Goal: Transaction & Acquisition: Book appointment/travel/reservation

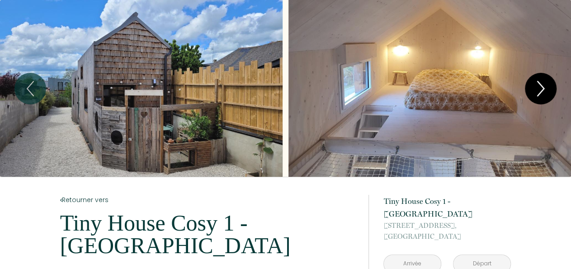
click at [540, 87] on icon "Next" at bounding box center [540, 88] width 19 height 27
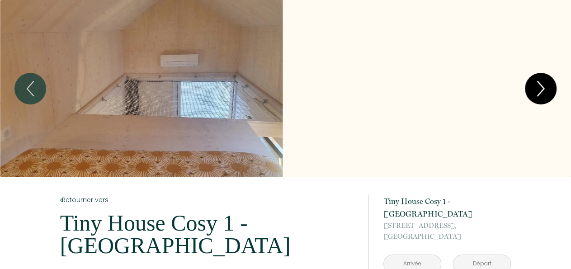
click at [540, 87] on icon "Next" at bounding box center [540, 88] width 19 height 27
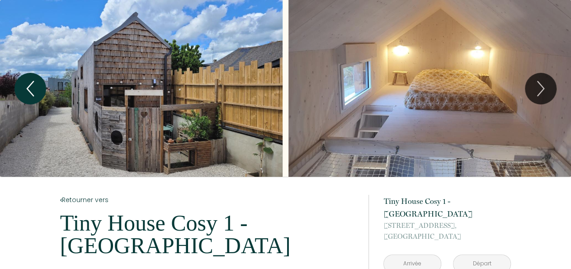
click at [38, 92] on icon "Previous" at bounding box center [30, 88] width 19 height 27
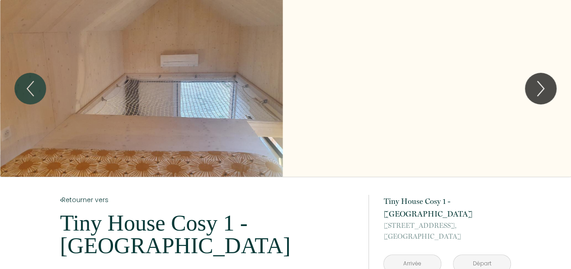
scroll to position [156, 0]
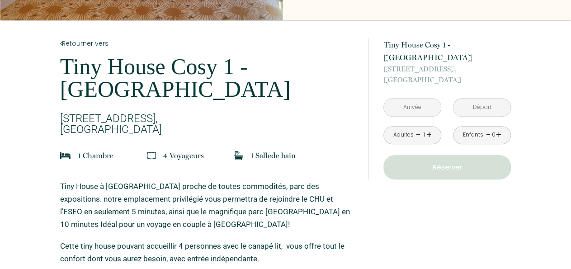
click at [431, 132] on link "+" at bounding box center [428, 135] width 5 height 14
click at [412, 107] on input "text" at bounding box center [412, 108] width 57 height 18
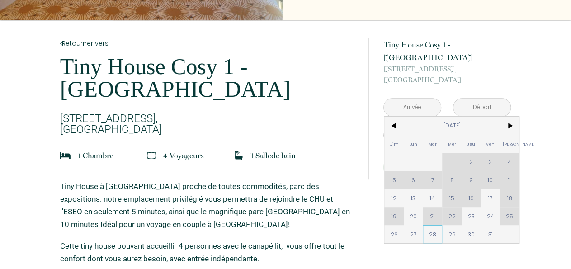
click at [435, 237] on span "28" at bounding box center [432, 234] width 19 height 18
type input "Mar 28 Oct 2025"
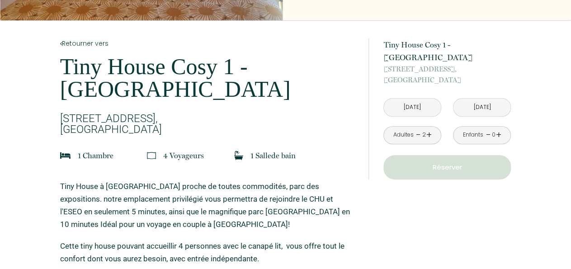
click at [478, 116] on input "Mer 29 Oct 2025" at bounding box center [482, 108] width 57 height 18
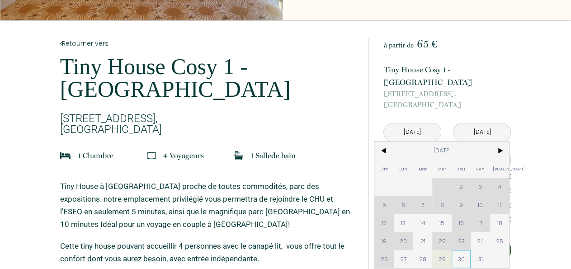
click at [465, 259] on span "30" at bounding box center [461, 259] width 19 height 18
type input "Jeu 30 Oct 2025"
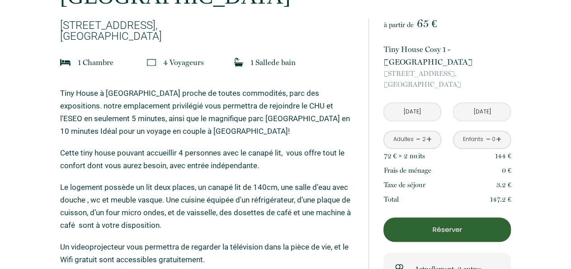
scroll to position [313, 0]
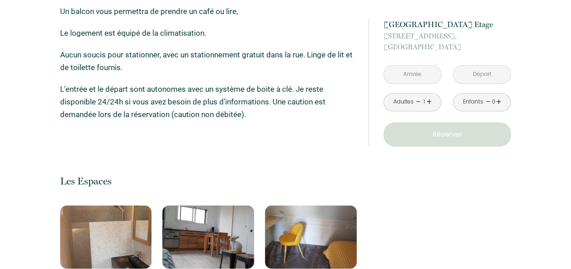
scroll to position [470, 0]
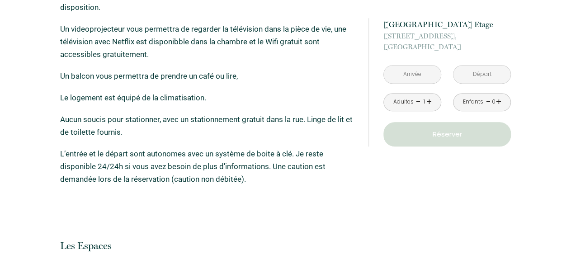
click at [412, 73] on input "text" at bounding box center [412, 75] width 57 height 18
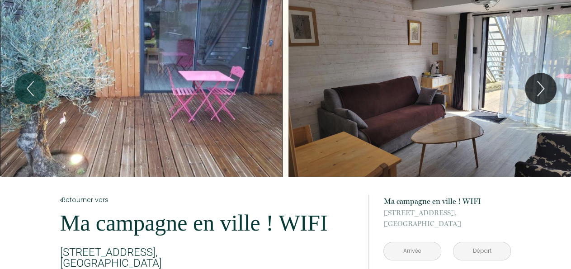
scroll to position [156, 0]
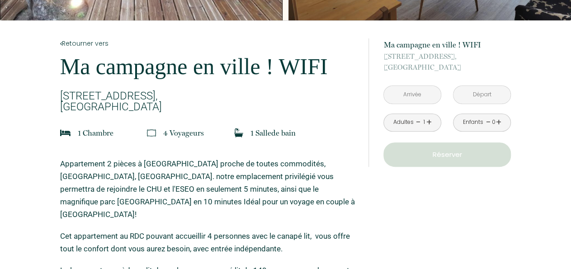
click at [411, 95] on input "text" at bounding box center [412, 95] width 57 height 18
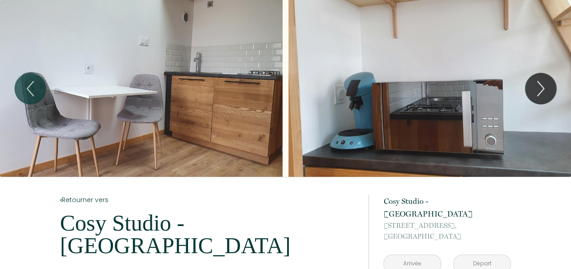
scroll to position [156, 0]
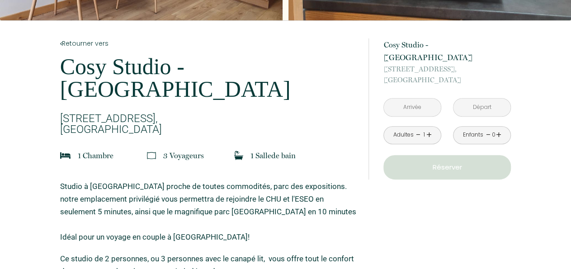
click at [403, 99] on input "text" at bounding box center [412, 108] width 57 height 18
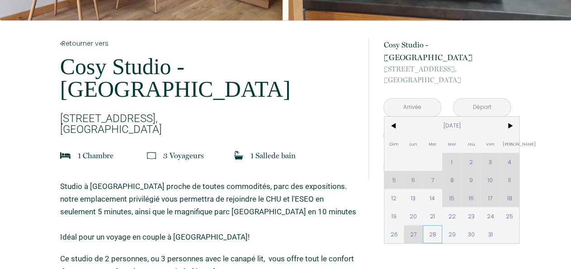
click at [432, 226] on span "28" at bounding box center [432, 234] width 19 height 18
type input "Mar [DATE]"
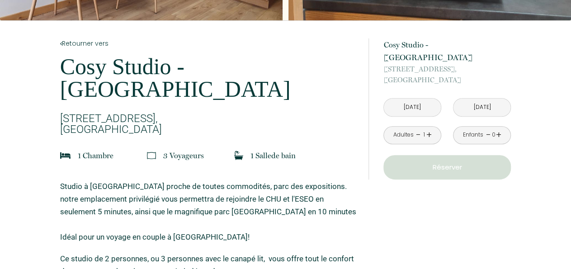
click at [433, 180] on div "à partir de 50 € [GEOGRAPHIC_DATA] - [GEOGRAPHIC_DATA] [STREET_ADDRESS] Mar [DA…" at bounding box center [448, 108] width 128 height 141
click at [471, 116] on input "Mer [DATE]" at bounding box center [482, 108] width 57 height 18
click at [482, 116] on input "Mer [DATE]" at bounding box center [482, 108] width 57 height 18
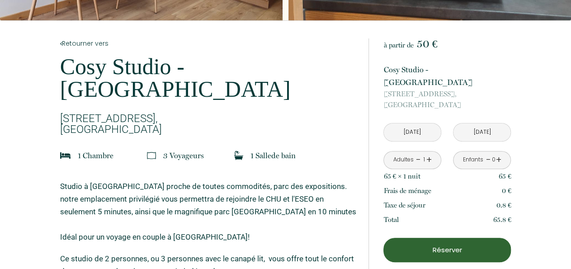
click at [479, 123] on input "Mer [DATE]" at bounding box center [482, 132] width 57 height 18
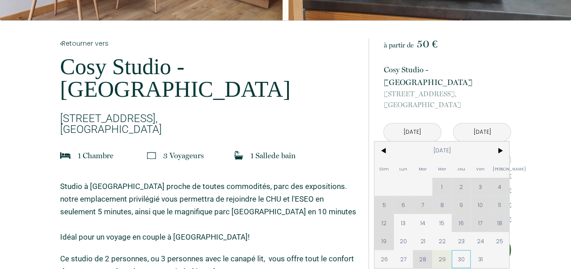
click at [463, 250] on span "30" at bounding box center [461, 259] width 19 height 18
type input "Jeu [DATE]"
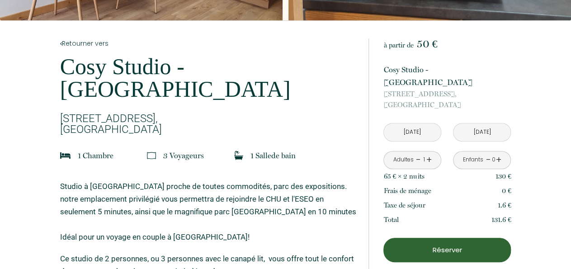
click at [430, 153] on link "+" at bounding box center [428, 160] width 5 height 14
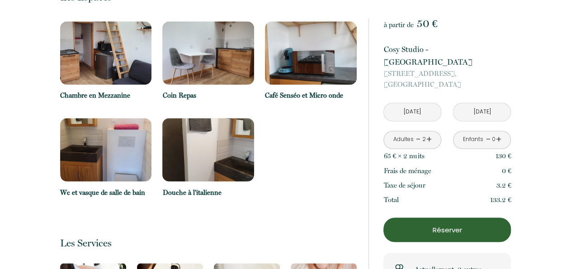
scroll to position [627, 0]
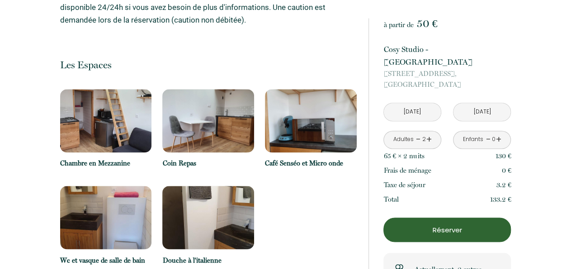
click at [450, 224] on p "Réserver" at bounding box center [447, 229] width 121 height 11
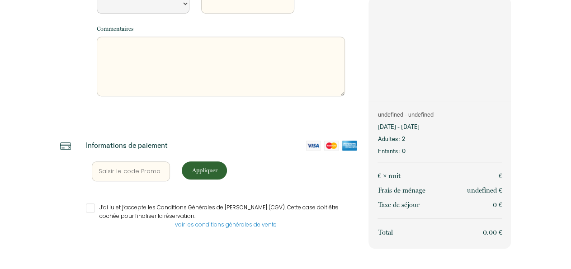
scroll to position [276, 0]
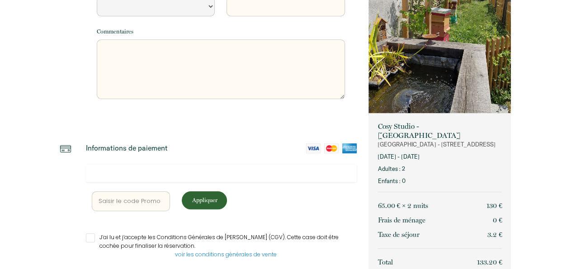
select select "Default select example"
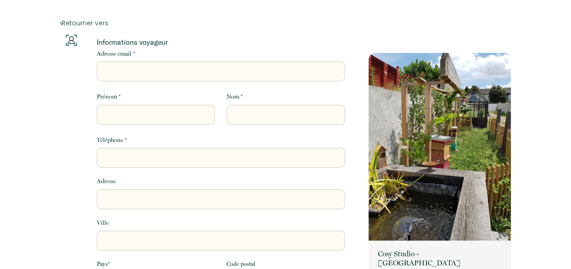
click at [113, 76] on input "Adresse email *" at bounding box center [221, 72] width 248 height 20
type input "p"
select select "Default select example"
type input "pk"
select select "Default select example"
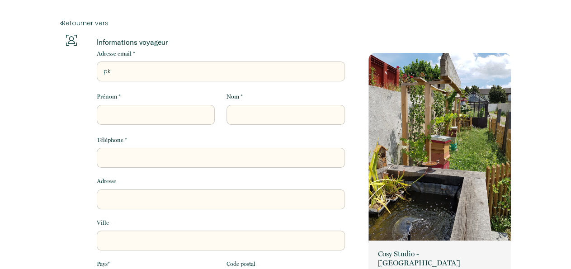
type input "pki"
select select "Default select example"
type input "pkir"
select select "Default select example"
type input "pkira"
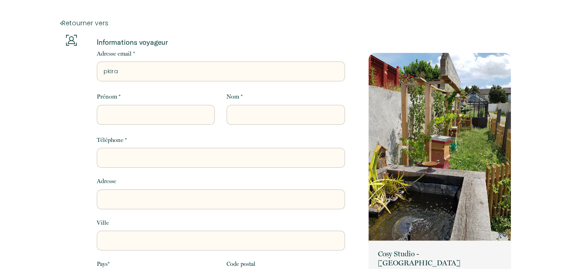
select select "Default select example"
type input "pkira@"
select select "Default select example"
type input "pkira@l"
select select "Default select example"
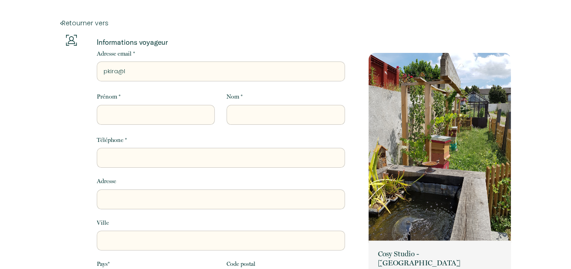
type input "pkira@la"
select select "Default select example"
type input "pkira@lap"
select select "Default select example"
type input "pkira@lapo"
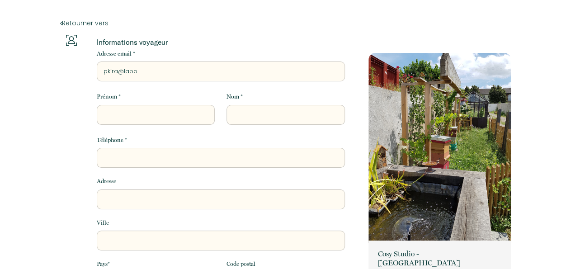
select select "Default select example"
type input "pkira@lapos"
select select "Default select example"
type input "pkira@lapost"
select select "Default select example"
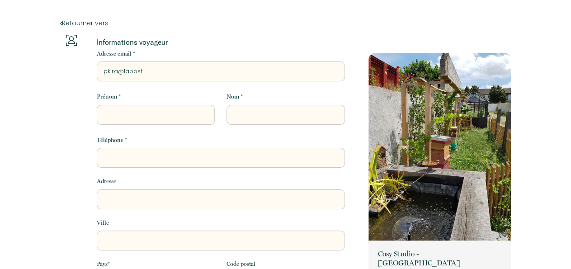
type input "pkira@laposte"
select select "Default select example"
type input "pkira@laposte."
select select "Default select example"
type input "pkira@laposte.n"
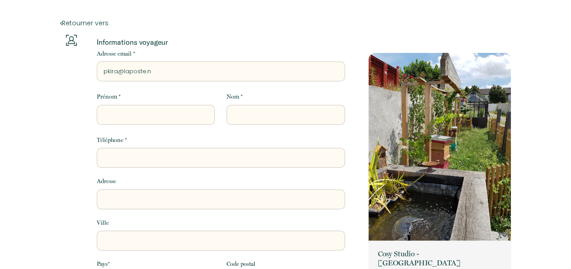
select select "Default select example"
type input "pkira@laposte.ne"
select select "Default select example"
type input "pkira@laposte.net"
select select "Default select example"
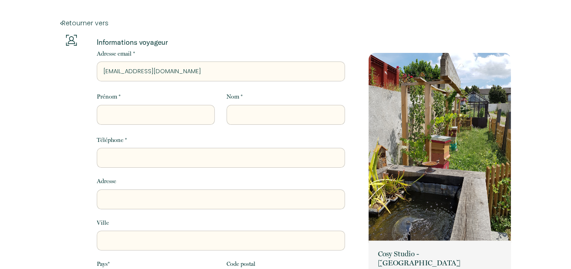
type input "pkira@laposte.net"
type input "PASCALE"
type input "CAVELAN"
type input "parc de la bievre"
type input "L'Hay les roses"
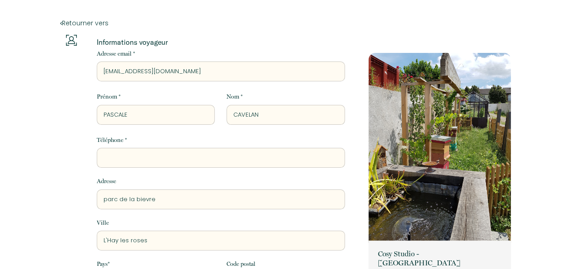
type input "94240"
select select "Default select example"
click at [148, 161] on input "Téléphone *" at bounding box center [221, 158] width 248 height 20
type input "0"
select select "Default select example"
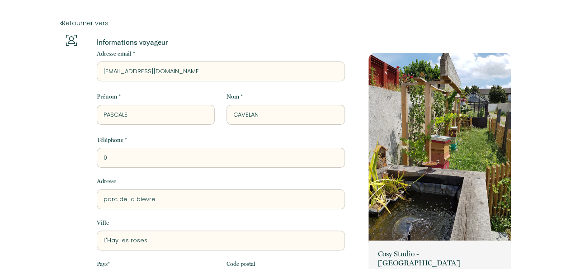
type input "06"
select select "Default select example"
type input "066"
select select "Default select example"
type input "0662"
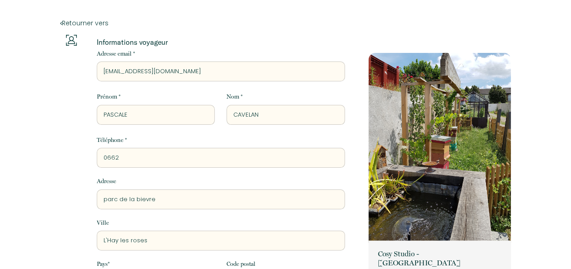
select select "Default select example"
type input "06626"
select select "Default select example"
type input "066266"
select select "Default select example"
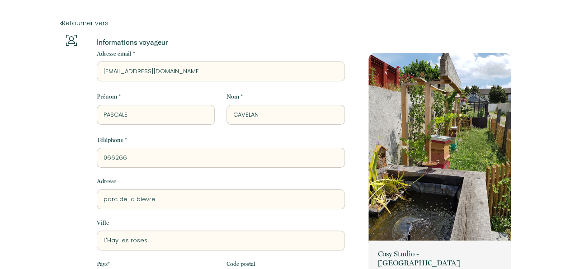
type input "0662669"
select select "Default select example"
type input "06626692"
select select "Default select example"
type input "066266929"
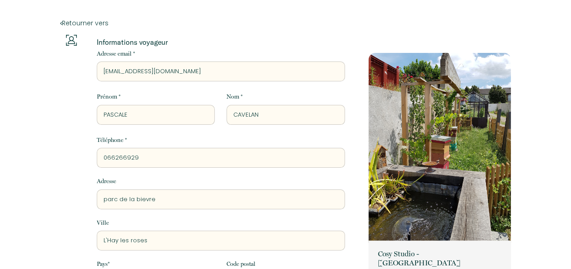
select select "Default select example"
type input "0662669297"
select select "Default select example"
type input "0662669297"
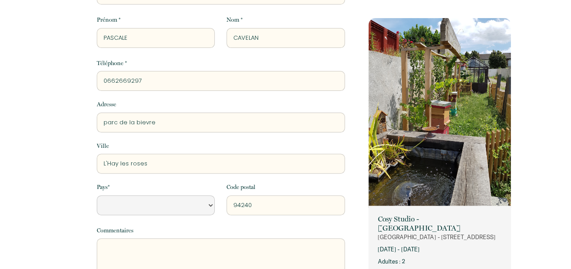
scroll to position [156, 0]
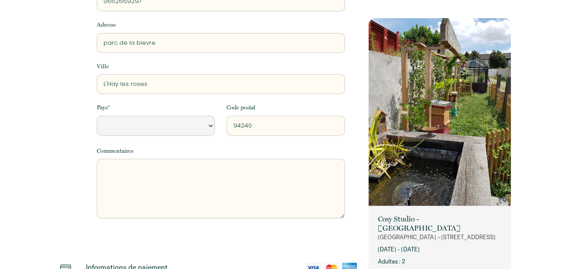
click at [121, 175] on textarea at bounding box center [221, 189] width 248 height 60
type textarea "B"
select select "Default select example"
type textarea "Bo"
select select "Default select example"
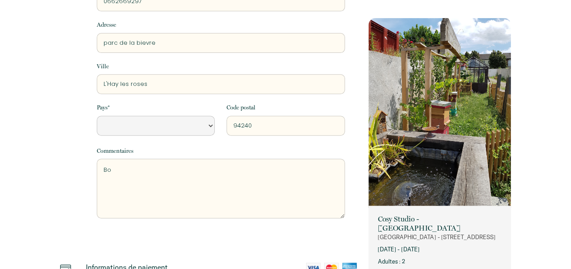
type textarea "Bon"
select select "Default select example"
type textarea "Bons"
select select "Default select example"
type textarea "Bonso"
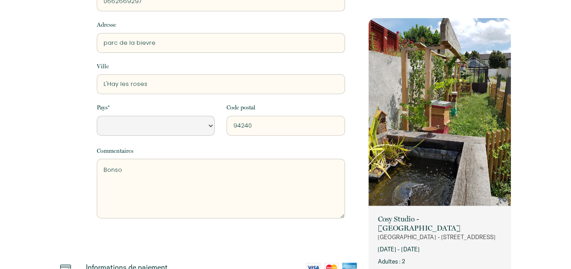
select select "Default select example"
type textarea "Bonsoi"
select select "Default select example"
type textarea "Bonsoir"
select select "Default select example"
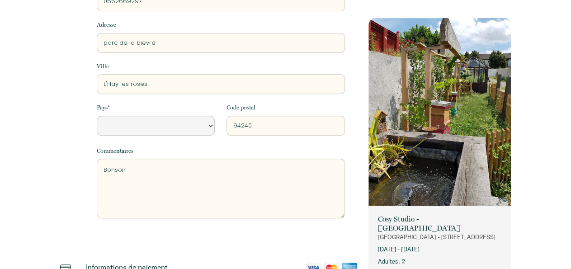
type textarea "Bonsoir,"
select select "Default select example"
type textarea "Bonsoir,"
select select "Default select example"
type textarea "Bonsoir, M"
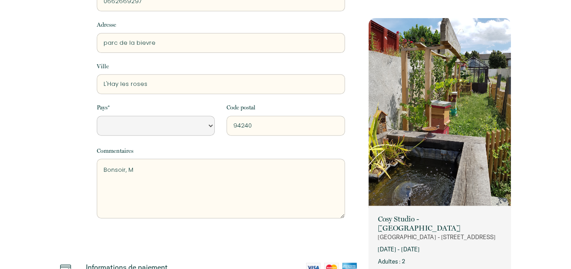
select select "Default select example"
type textarea "Bonsoir, Me"
select select "Default select example"
type textarea "Bonsoir, Mer"
select select "Default select example"
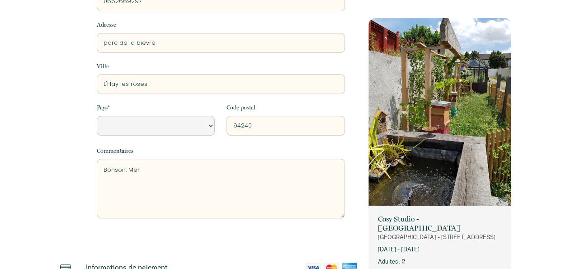
type textarea "Bonsoir, Merc"
select select "Default select example"
type textarea "Bonsoir, Merci"
select select "Default select example"
type textarea "Bonsoir, Merci d"
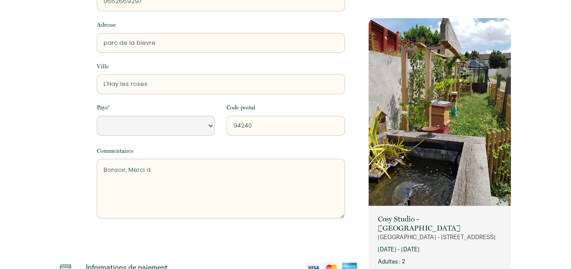
select select "Default select example"
type textarea "Bonsoir, Merci de"
select select "Default select example"
type textarea "Bonsoir, Merci de"
select select "Default select example"
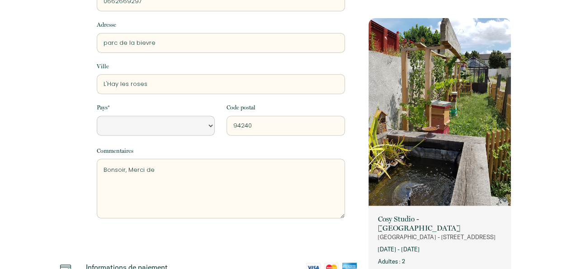
type textarea "Bonsoir, Merci de n"
select select "Default select example"
type textarea "Bonsoir, Merci de no"
select select "Default select example"
type textarea "Bonsoir, Merci de nou"
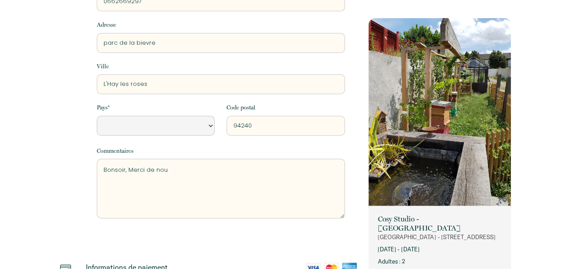
select select "Default select example"
type textarea "Bonsoir, Merci de nous"
select select "Default select example"
type textarea "Bonsoir, Merci de nous r"
select select "Default select example"
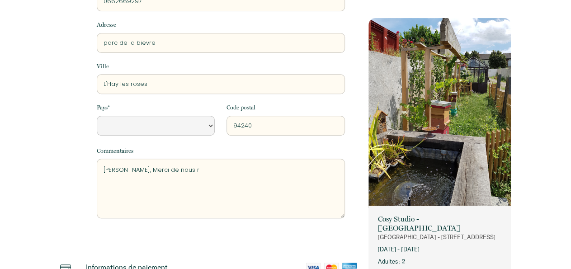
type textarea "Bonsoir, Merci de nous ré"
select select "Default select example"
type textarea "Bonsoir, Merci de nous rés"
select select "Default select example"
type textarea "Bonsoir, Merci de nous rése"
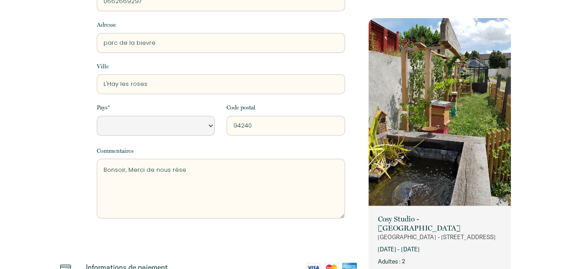
select select "Default select example"
type textarea "Bonsoir, Merci de nous réser"
select select "Default select example"
type textarea "Bonsoir, Merci de nous réserv"
select select "Default select example"
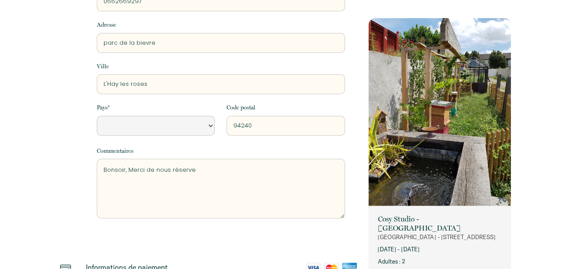
type textarea "Bonsoir, Merci de nous réserver"
select select "Default select example"
type textarea "Bonsoir, Merci de nous réserver"
select select "Default select example"
type textarea "Bonsoir, Merci de nous réserver u"
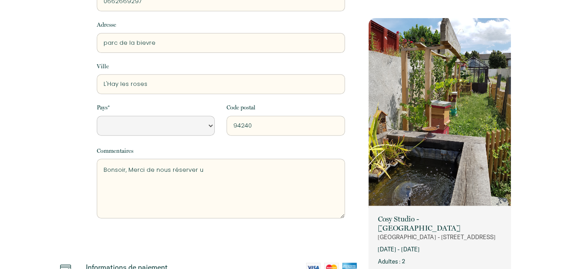
select select "Default select example"
type textarea "Bonsoir, Merci de nous réserver un"
select select "Default select example"
type textarea "Bonsoir, Merci de nous réserver un"
select select "Default select example"
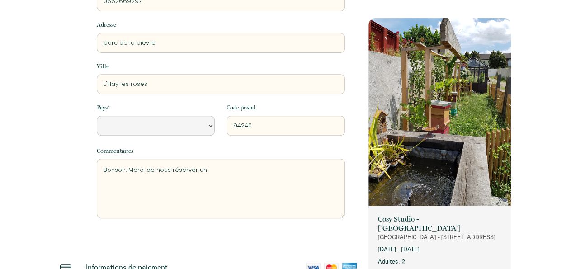
type textarea "Bonsoir, Merci de nous réserver un s"
select select "Default select example"
type textarea "Bonsoir, Merci de nous réserver un st"
select select "Default select example"
type textarea "Bonsoir, Merci de nous réserver un stu"
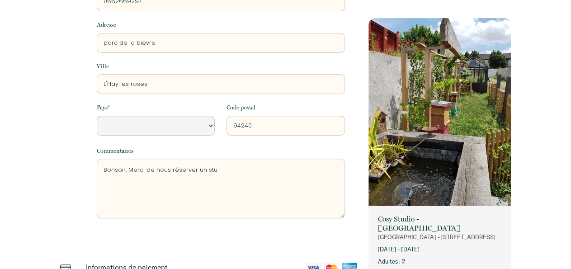
select select "Default select example"
type textarea "Bonsoir, Merci de nous réserver un stud"
select select "Default select example"
type textarea "Bonsoir, Merci de nous réserver un studi"
select select "Default select example"
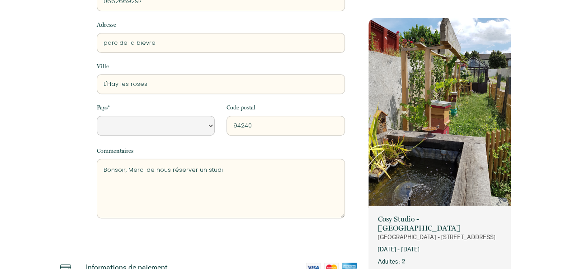
type textarea "Bonsoir, Merci de nous réserver un studio"
select select "Default select example"
type textarea "Bonsoir, Merci de nous réserver un studio"
select select "Default select example"
type textarea "Bonsoir, Merci de nous réserver un studio p"
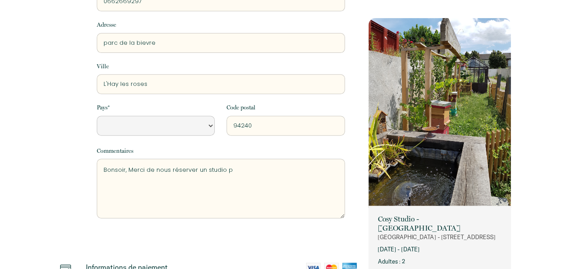
select select "Default select example"
type textarea "Bonsoir, Merci de nous réserver un studio"
select select "Default select example"
type textarea "Bonsoir, Merci de nous réserver un studio l"
select select "Default select example"
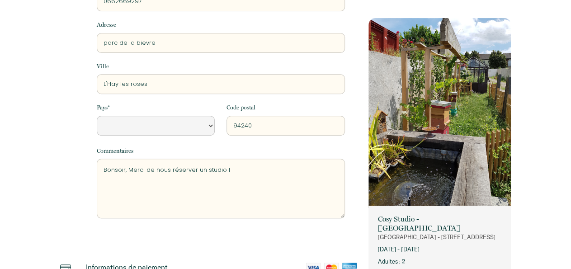
type textarea "Bonsoir, Merci de nous réserver un studio le"
select select "Default select example"
type textarea "Bonsoir, Merci de nous réserver un studio le"
select select "Default select example"
type textarea "Bonsoir, Merci de nous réserver un studio le p"
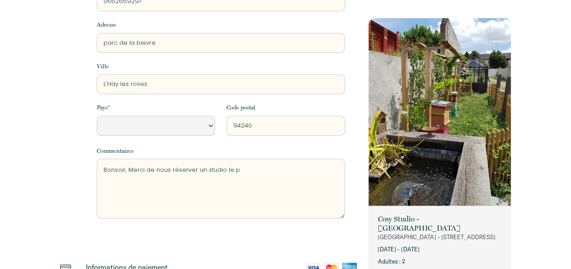
select select "Default select example"
type textarea "Bonsoir, Merci de nous réserver un studio le pl"
select select "Default select example"
type textarea "Bonsoir, Merci de nous réserver un studio le plu"
select select "Default select example"
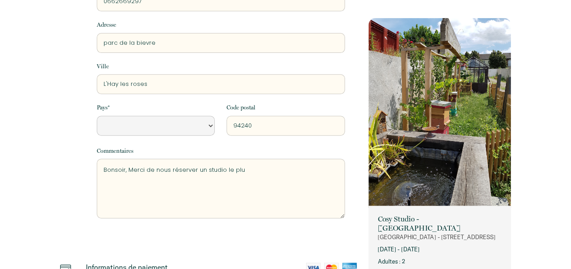
type textarea "Bonsoir, Merci de nous réserver un studio le plus"
select select "Default select example"
type textarea "Bonsoir, Merci de nous réserver un studio le plus"
select select "Default select example"
type textarea "Bonsoir, Merci de nous réserver un studio le plus a"
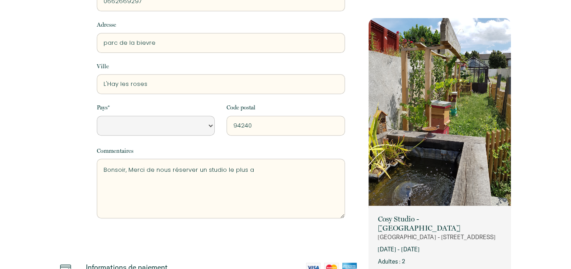
select select "Default select example"
type textarea "Bonsoir, Merci de nous réserver un studio le plus au"
select select "Default select example"
type textarea "Bonsoir, Merci de nous réserver un studio le plus au"
select select "Default select example"
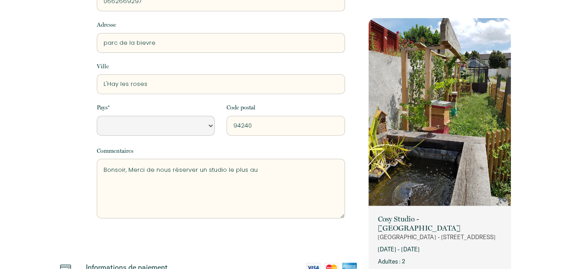
type textarea "Bonsoir, Merci de nous réserver un studio le plus au c"
select select "Default select example"
type textarea "Bonsoir, Merci de nous réserver un studio le plus au ca"
select select "Default select example"
type textarea "Bonsoir, Merci de nous réserver un studio le plus au cal"
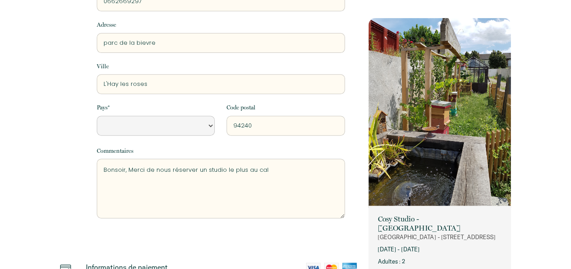
select select "Default select example"
type textarea "Bonsoir, Merci de nous réserver un studio le plus au calm"
select select "Default select example"
type textarea "Bonsoir, Merci de nous réserver un studio le plus au calme"
select select "Default select example"
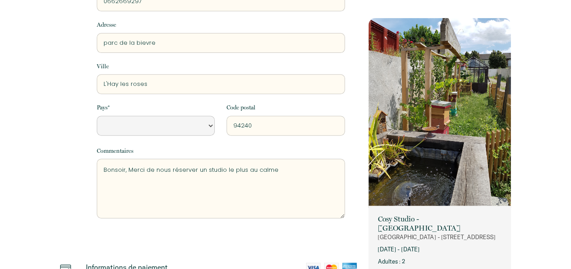
type textarea "Bonsoir, Merci de nous réserver un studio le plus au calme"
select select "Default select example"
type textarea "Bonsoir, Merci de nous réserver un studio le plus au calme p"
select select "Default select example"
type textarea "Bonsoir, Merci de nous réserver un studio le plus au calme po"
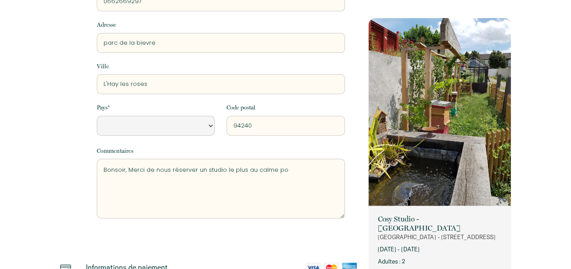
select select "Default select example"
type textarea "Bonsoir, Merci de nous réserver un studio le plus au calme pos"
select select "Default select example"
type textarea "Bonsoir, Merci de nous réserver un studio le plus au calme poss"
select select "Default select example"
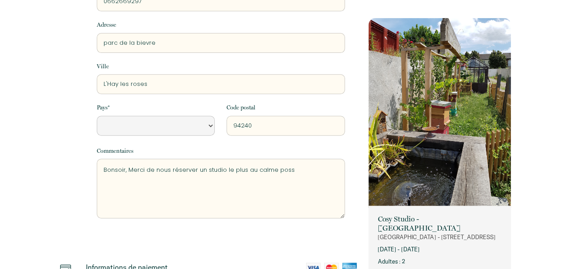
type textarea "Bonsoir, Merci de nous réserver un studio le plus au calme possi"
select select "Default select example"
type textarea "Bonsoir, Merci de nous réserver un studio le plus au calme possib"
select select "Default select example"
type textarea "Bonsoir, Merci de nous réserver un studio le plus au calme possibl"
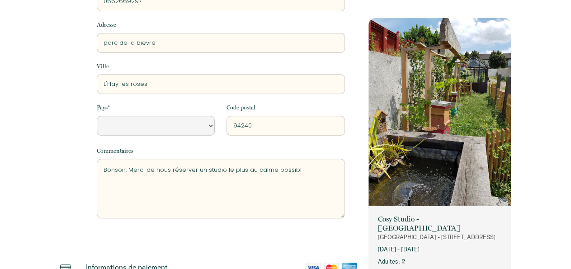
select select "Default select example"
type textarea "Bonsoir, Merci de nous réserver un studio le plus au calme possible"
select select "Default select example"
type textarea "Bonsoir, Merci de nous réserver un studio le plus au calme possible"
select select "Default select example"
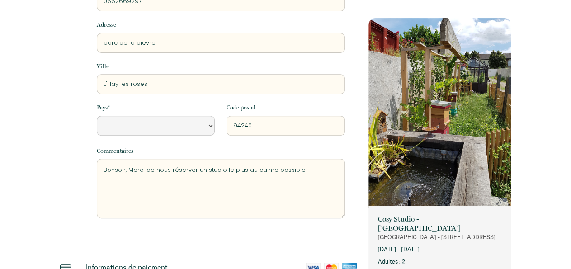
type textarea "Bonsoir, Merci de nous réserver un studio le plus au calme possible ."
click at [126, 184] on textarea "Bonsoir, Merci de nous réserver un studio le plus au calme possible . Avec nos …" at bounding box center [221, 189] width 248 height 60
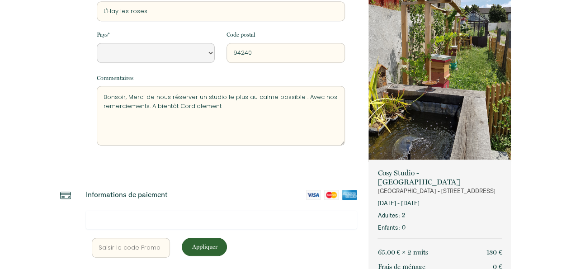
scroll to position [303, 0]
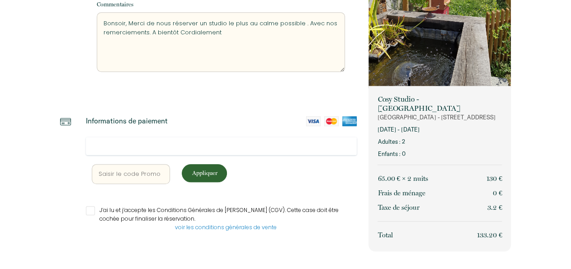
click at [93, 209] on input "J’ai lu et j’accepte les Conditions Générales de [PERSON_NAME] (CGV). Cette cas…" at bounding box center [221, 210] width 271 height 9
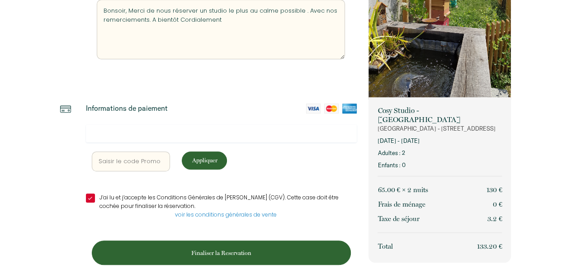
scroll to position [327, 0]
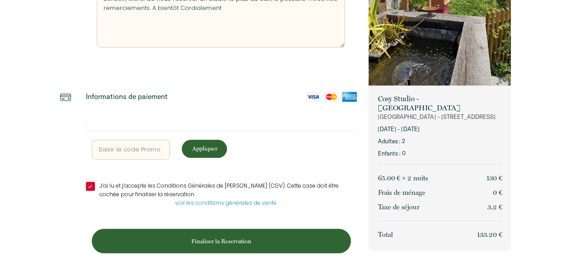
click at [203, 149] on p "Appliquer" at bounding box center [204, 148] width 39 height 9
click at [313, 95] on img at bounding box center [313, 97] width 14 height 10
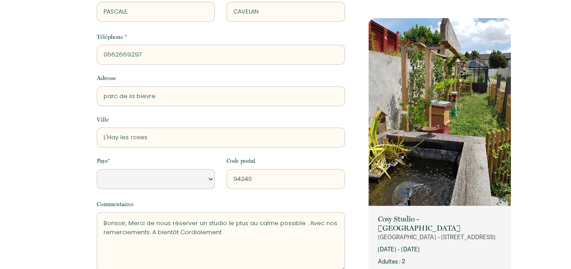
scroll to position [171, 0]
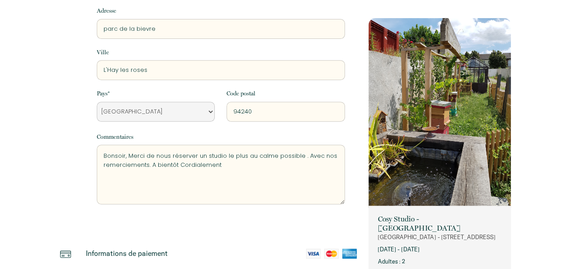
click option "[GEOGRAPHIC_DATA]" at bounding box center [0, 0] width 0 height 0
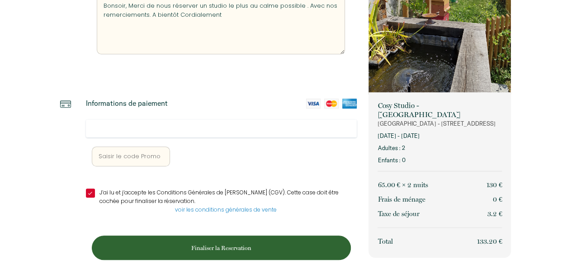
scroll to position [327, 0]
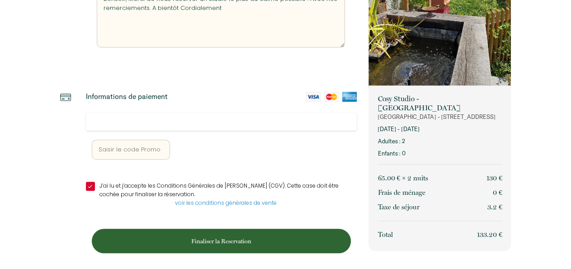
click at [223, 240] on p "Finaliser la Reservation" at bounding box center [221, 241] width 253 height 9
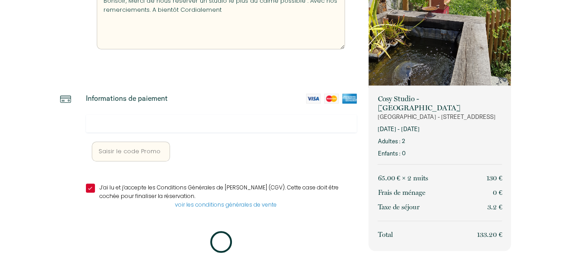
scroll to position [0, 0]
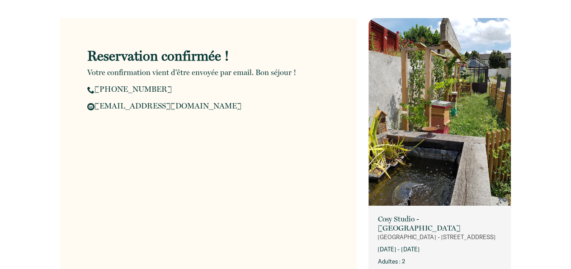
click at [356, 15] on div "Reservation confirmée ! Votre confirmation vient d'être envoyée par email. Bon …" at bounding box center [208, 196] width 309 height 392
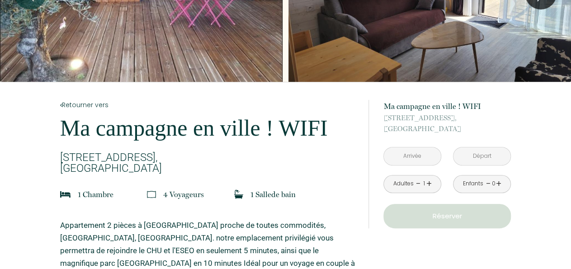
scroll to position [156, 0]
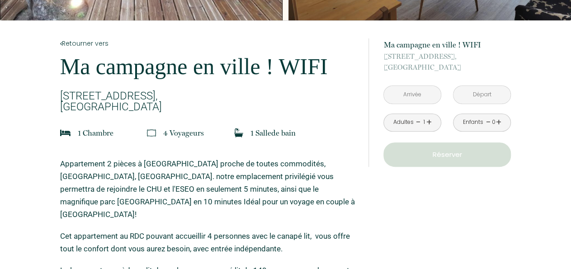
click at [415, 91] on input "text" at bounding box center [412, 95] width 57 height 18
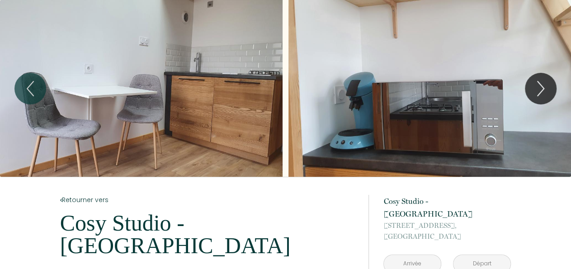
click at [417, 255] on input "text" at bounding box center [412, 264] width 57 height 18
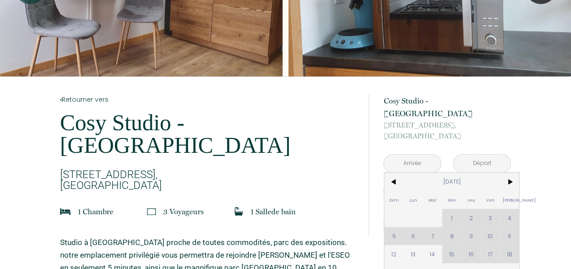
scroll to position [156, 0]
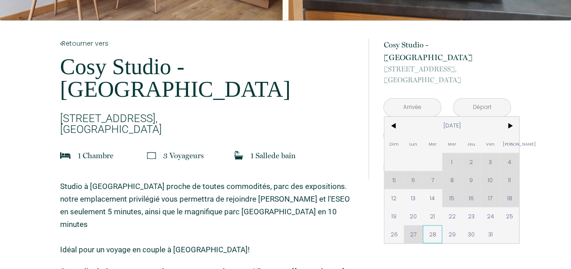
click at [433, 225] on span "28" at bounding box center [432, 234] width 19 height 18
type input "Mar [DATE]"
type input "Mer [DATE]"
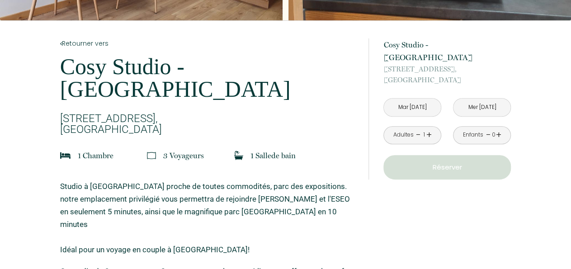
click at [434, 180] on button "Réserver" at bounding box center [448, 167] width 128 height 24
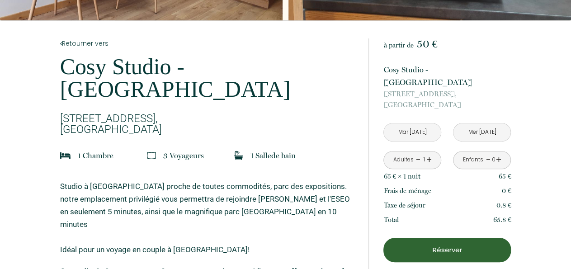
click at [471, 123] on input "Mer [DATE]" at bounding box center [482, 132] width 57 height 18
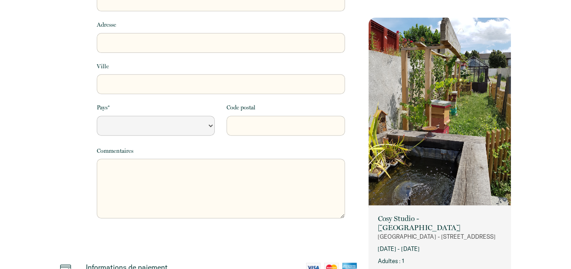
select select "Default select example"
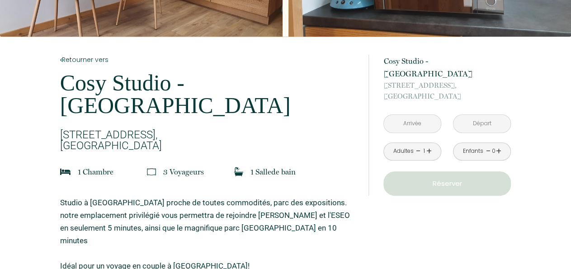
scroll to position [253, 0]
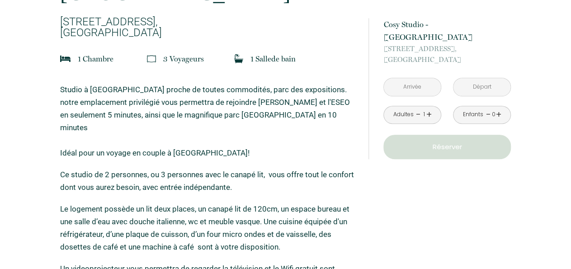
click at [417, 78] on input "text" at bounding box center [412, 87] width 57 height 18
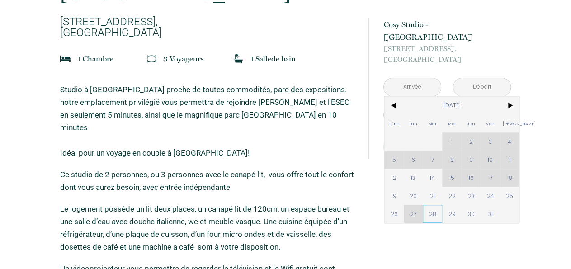
click at [431, 205] on span "28" at bounding box center [432, 214] width 19 height 18
type input "Mar [DATE]"
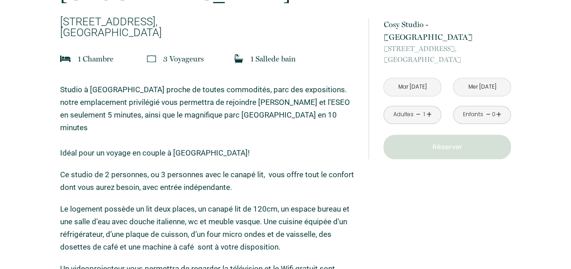
click at [433, 159] on div "à partir de 50 € [GEOGRAPHIC_DATA] - [GEOGRAPHIC_DATA] [STREET_ADDRESS] Mar [DA…" at bounding box center [448, 88] width 128 height 141
click at [466, 96] on input "Mer [DATE]" at bounding box center [482, 87] width 57 height 18
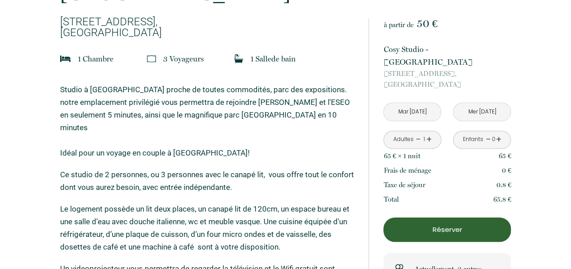
click at [482, 103] on input "Mer [DATE]" at bounding box center [482, 112] width 57 height 18
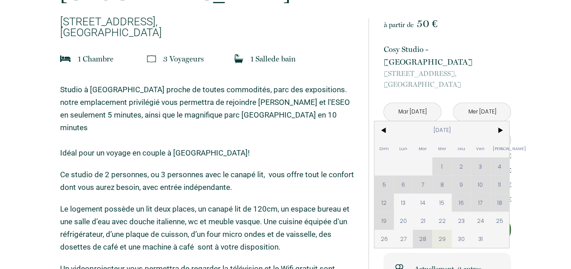
click at [482, 103] on input "Mer [DATE]" at bounding box center [482, 112] width 57 height 18
click at [460, 230] on span "30" at bounding box center [461, 239] width 19 height 18
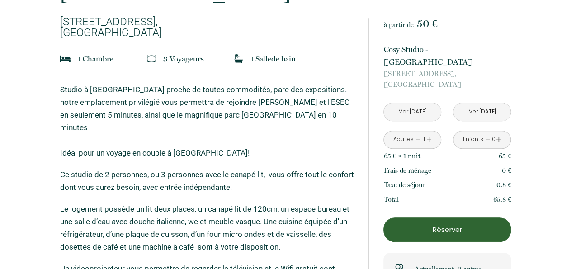
type input "Jeu [DATE]"
click at [431, 133] on link "+" at bounding box center [428, 140] width 5 height 14
click at [436, 192] on div "Total 133.2 €" at bounding box center [448, 199] width 128 height 14
click at [437, 224] on p "Réserver" at bounding box center [447, 229] width 121 height 11
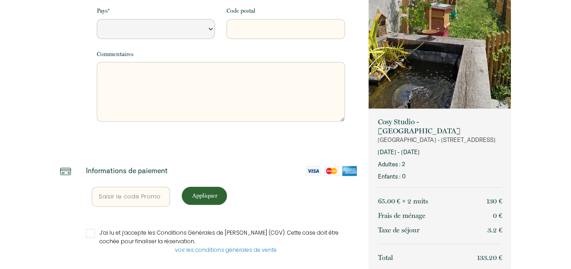
select select "Default select example"
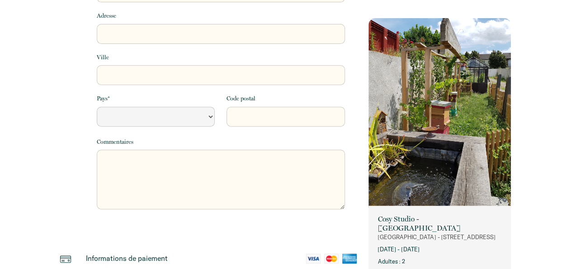
scroll to position [97, 0]
